Goal: Task Accomplishment & Management: Manage account settings

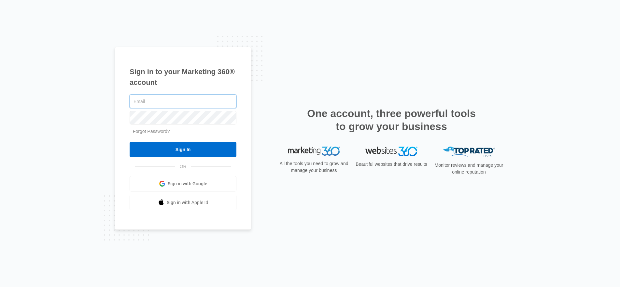
type input "[PERSON_NAME][EMAIL_ADDRESS][DOMAIN_NAME]"
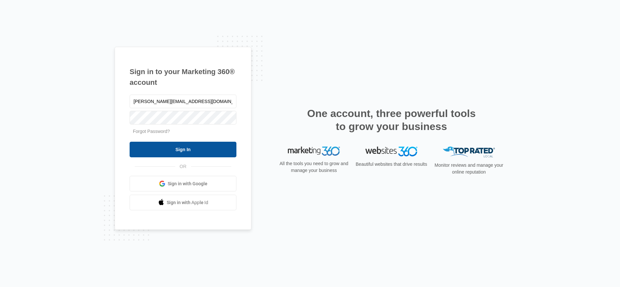
click at [183, 153] on input "Sign In" at bounding box center [183, 150] width 107 height 16
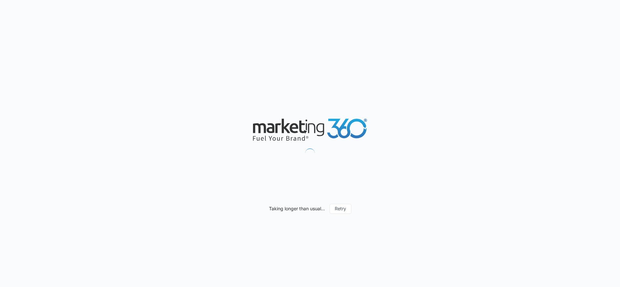
click at [0, 287] on nordpass-portal at bounding box center [0, 287] width 0 height 0
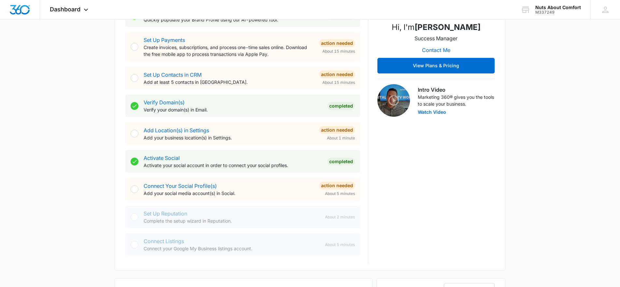
scroll to position [148, 0]
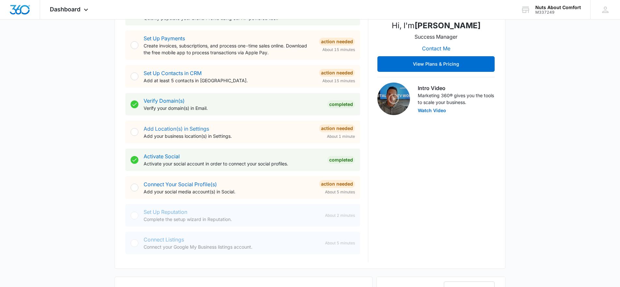
click at [196, 129] on link "Add Location(s) in Settings" at bounding box center [176, 129] width 65 height 7
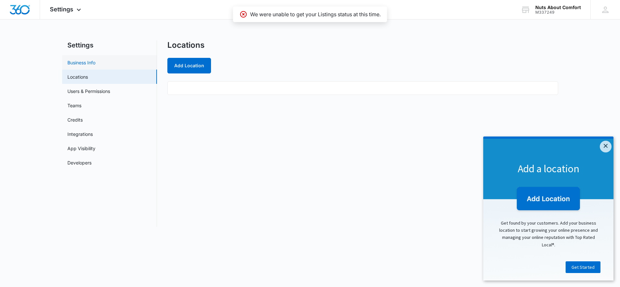
click at [79, 62] on link "Business Info" at bounding box center [81, 62] width 28 height 7
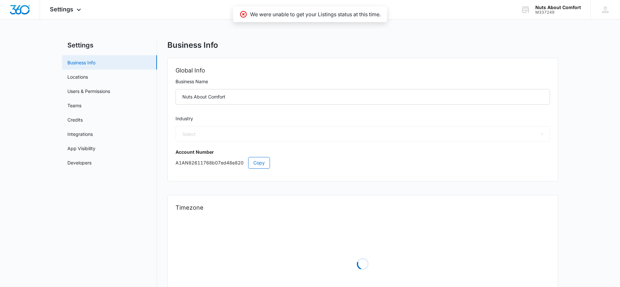
select select "52"
select select "US"
select select "America/[GEOGRAPHIC_DATA]"
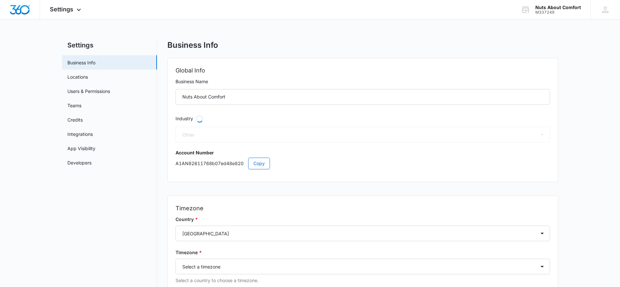
select select "3"
click at [77, 121] on link "Credits" at bounding box center [74, 120] width 15 height 7
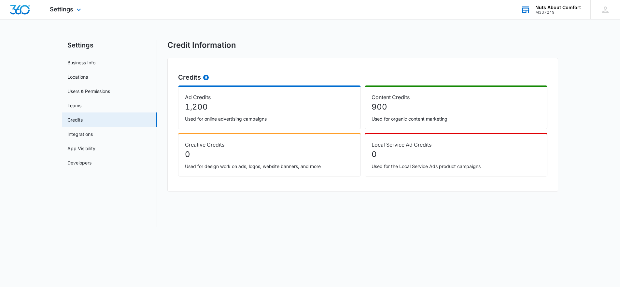
click at [562, 7] on div "Nuts About Comfort" at bounding box center [558, 7] width 46 height 5
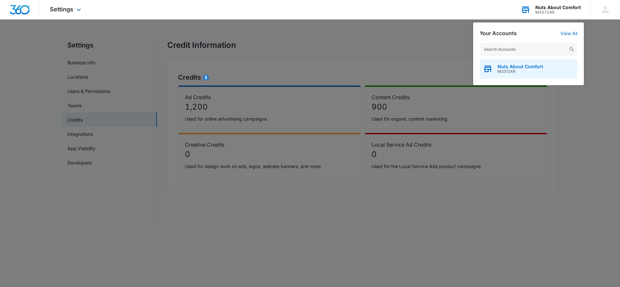
click at [518, 67] on span "Nuts About Comfort" at bounding box center [520, 66] width 46 height 5
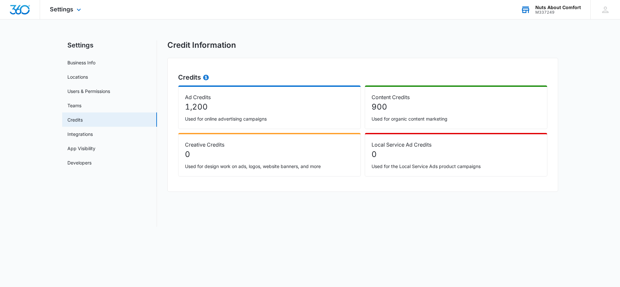
select select "3"
select select "US"
select select "America/[GEOGRAPHIC_DATA]"
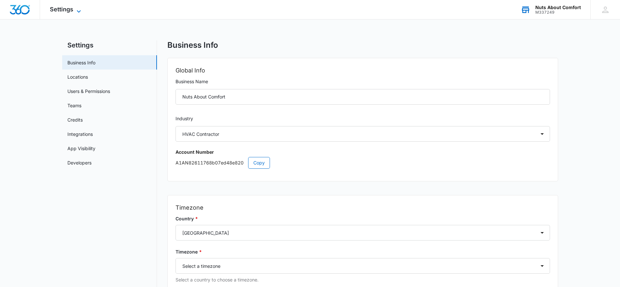
click at [77, 9] on icon at bounding box center [79, 11] width 8 height 8
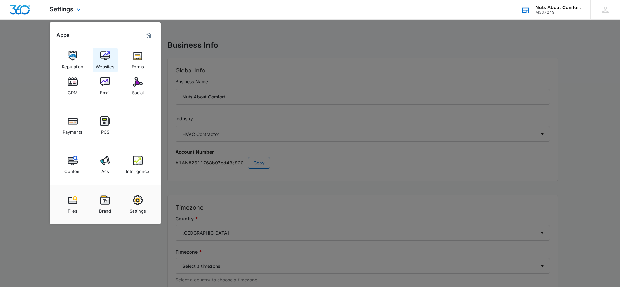
click at [105, 56] on img at bounding box center [105, 56] width 10 height 10
